Goal: Check status: Check status

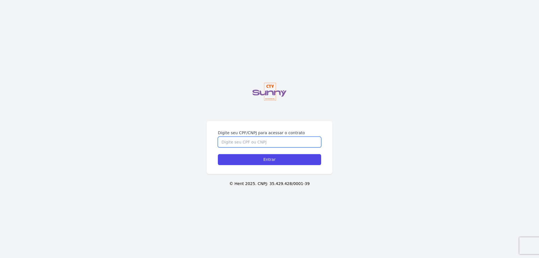
click at [233, 141] on input "Digite seu CPF/CNPJ para acessar o contrato" at bounding box center [269, 142] width 103 height 11
type input "12755665700"
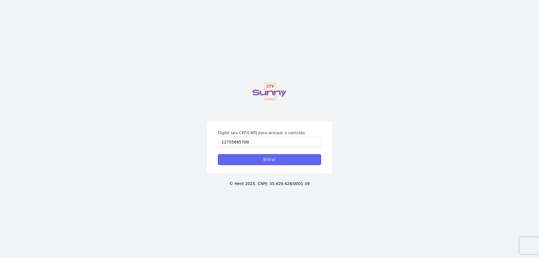
click at [256, 161] on input "Entrar" at bounding box center [269, 159] width 103 height 11
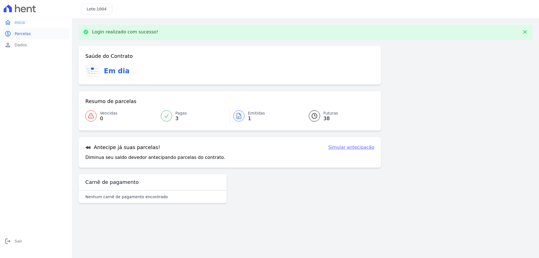
click at [23, 34] on span "Parcelas" at bounding box center [23, 34] width 16 height 6
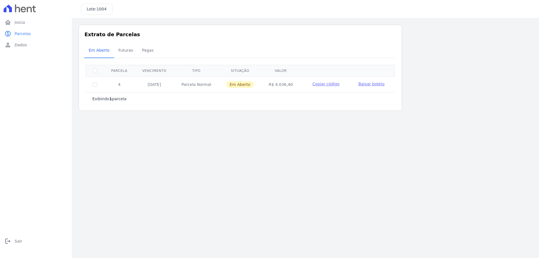
click at [20, 10] on icon at bounding box center [20, 8] width 32 height 8
click at [15, 20] on span "Início" at bounding box center [20, 23] width 10 height 6
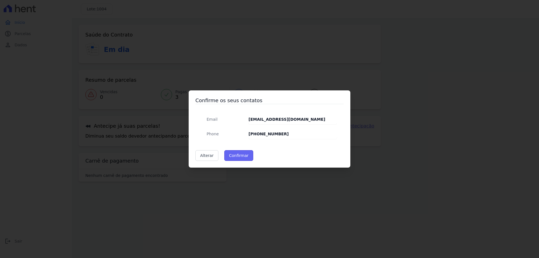
click at [232, 152] on button "Confirmar" at bounding box center [238, 155] width 29 height 11
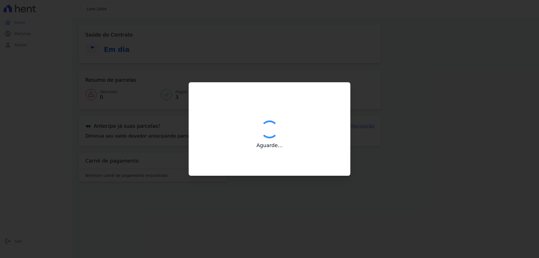
type input "Contatos confirmados com sucesso."
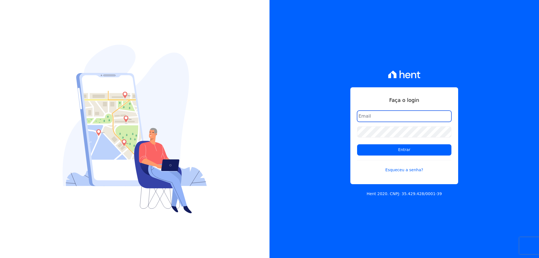
click at [369, 116] on input "email" at bounding box center [404, 116] width 94 height 11
type input "luizescafura@gmail.com"
click at [343, 132] on div "Faça o login luizescafura@gmail.com Entrar Esqueceu a senha? Hent 2020. CNPJ: 3…" at bounding box center [403, 129] width 269 height 258
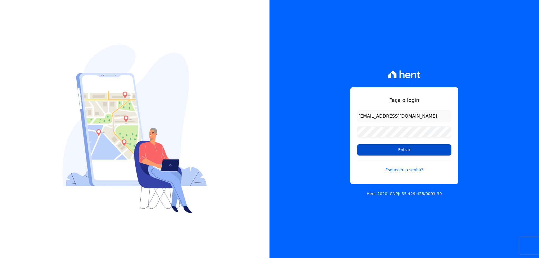
click at [377, 152] on input "Entrar" at bounding box center [404, 149] width 94 height 11
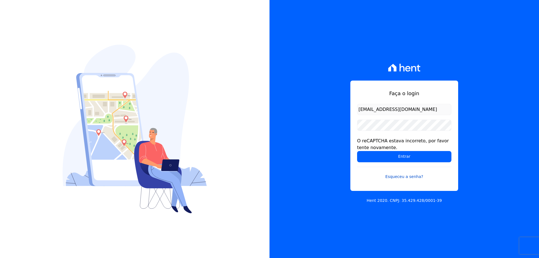
click at [392, 178] on link "Esqueceu a senha?" at bounding box center [404, 173] width 94 height 13
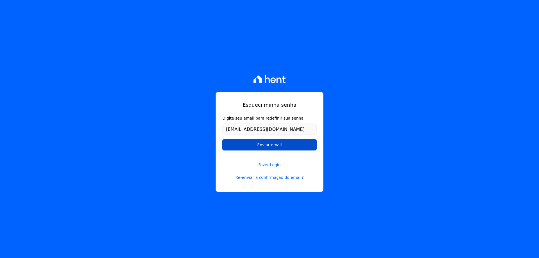
type input "[EMAIL_ADDRESS][DOMAIN_NAME]"
click at [288, 142] on input "Enviar email" at bounding box center [269, 144] width 94 height 11
click at [244, 146] on input "Enviar email" at bounding box center [269, 144] width 94 height 11
click at [266, 146] on input "Enviar email" at bounding box center [269, 144] width 94 height 11
click at [274, 164] on link "Fazer Login" at bounding box center [269, 161] width 94 height 13
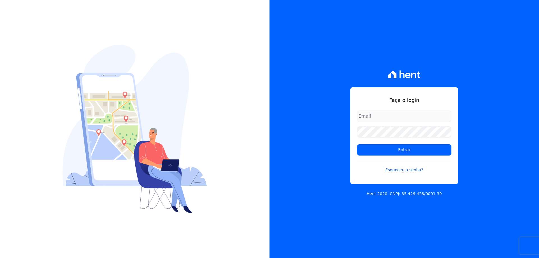
click at [393, 169] on link "Esqueceu a senha?" at bounding box center [404, 166] width 94 height 13
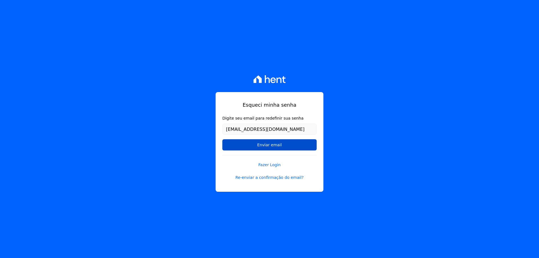
type input "[EMAIL_ADDRESS][DOMAIN_NAME]"
click at [258, 141] on input "Enviar email" at bounding box center [269, 144] width 94 height 11
click at [262, 145] on input "Enviar email" at bounding box center [269, 144] width 94 height 11
click at [266, 143] on input "Enviar email" at bounding box center [269, 144] width 94 height 11
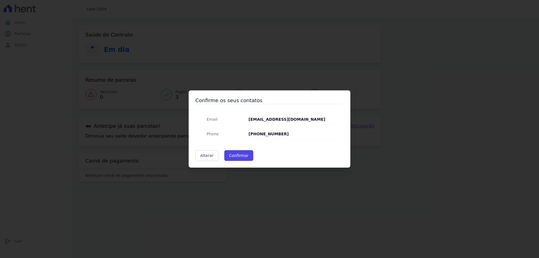
click at [230, 156] on button "Confirmar" at bounding box center [238, 155] width 29 height 11
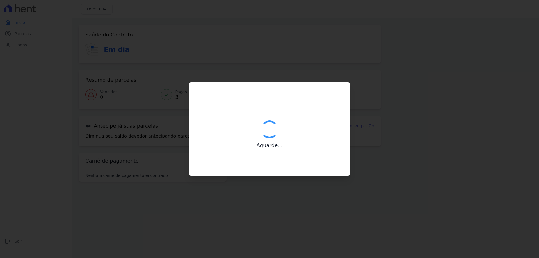
type input "Contatos confirmados com sucesso."
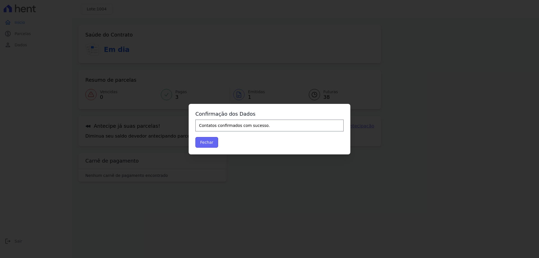
click at [207, 142] on button "Fechar" at bounding box center [206, 142] width 23 height 11
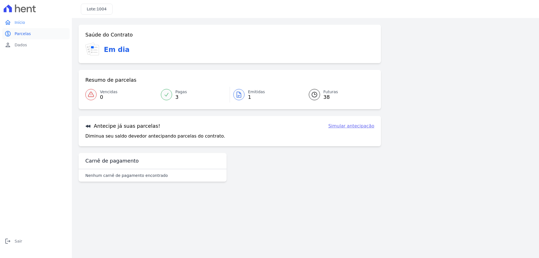
click at [31, 37] on link "paid Parcelas" at bounding box center [35, 33] width 67 height 11
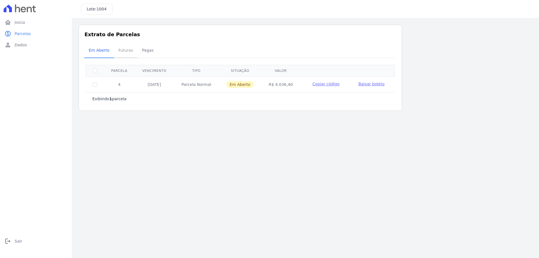
click at [122, 52] on span "Futuras" at bounding box center [125, 50] width 21 height 11
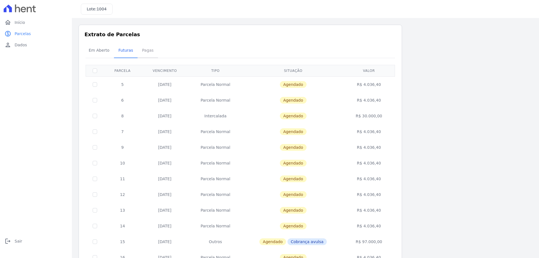
click at [146, 51] on span "Pagas" at bounding box center [148, 50] width 18 height 11
